Goal: Find contact information: Find contact information

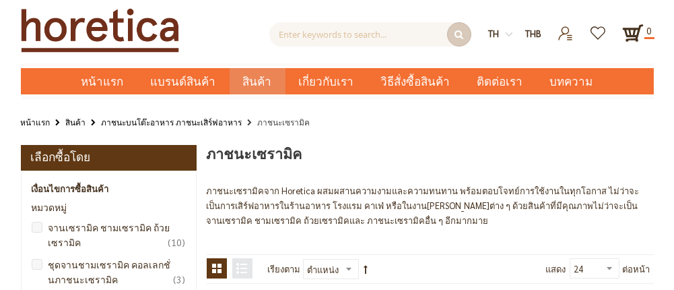
click at [547, 130] on ul "หน้าแรก สินค้า ภาชนะบนโต๊ะอาหาร ภาชนะเสิร์ฟอาหาร ภาชนะเซรามิค" at bounding box center [337, 123] width 633 height 17
click at [513, 72] on link "ติดต่อเรา" at bounding box center [500, 81] width 73 height 26
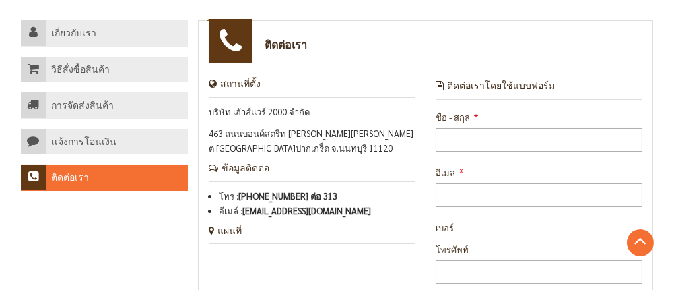
scroll to position [132, 0]
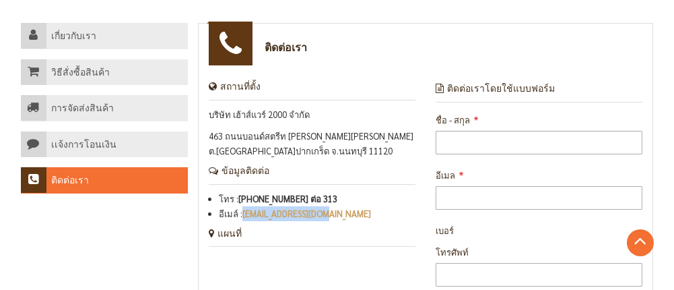
drag, startPoint x: 337, startPoint y: 213, endPoint x: 243, endPoint y: 206, distance: 93.9
click at [243, 206] on li "อีเมล์ : horeca@hw2000.co.th" at bounding box center [317, 213] width 197 height 15
copy link "[EMAIL_ADDRESS][DOMAIN_NAME]"
